Goal: Find specific page/section: Find specific page/section

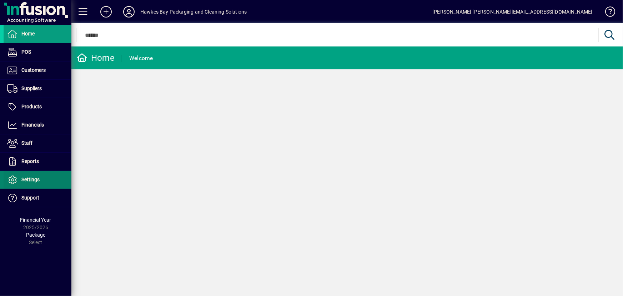
click at [51, 179] on span at bounding box center [38, 179] width 68 height 17
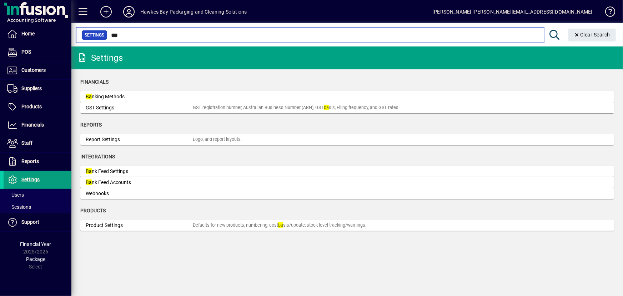
type input "****"
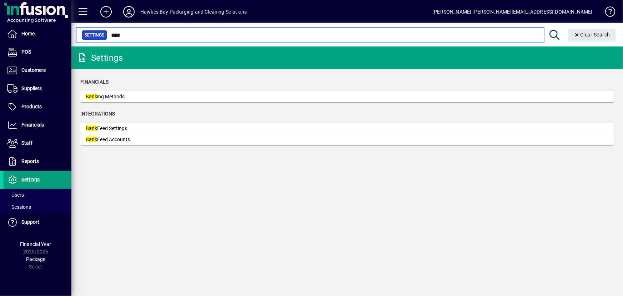
drag, startPoint x: 154, startPoint y: 35, endPoint x: 101, endPoint y: 30, distance: 53.1
click at [101, 30] on mat-form-field "Settings **** Clear Search" at bounding box center [345, 34] width 548 height 23
